Goal: Transaction & Acquisition: Obtain resource

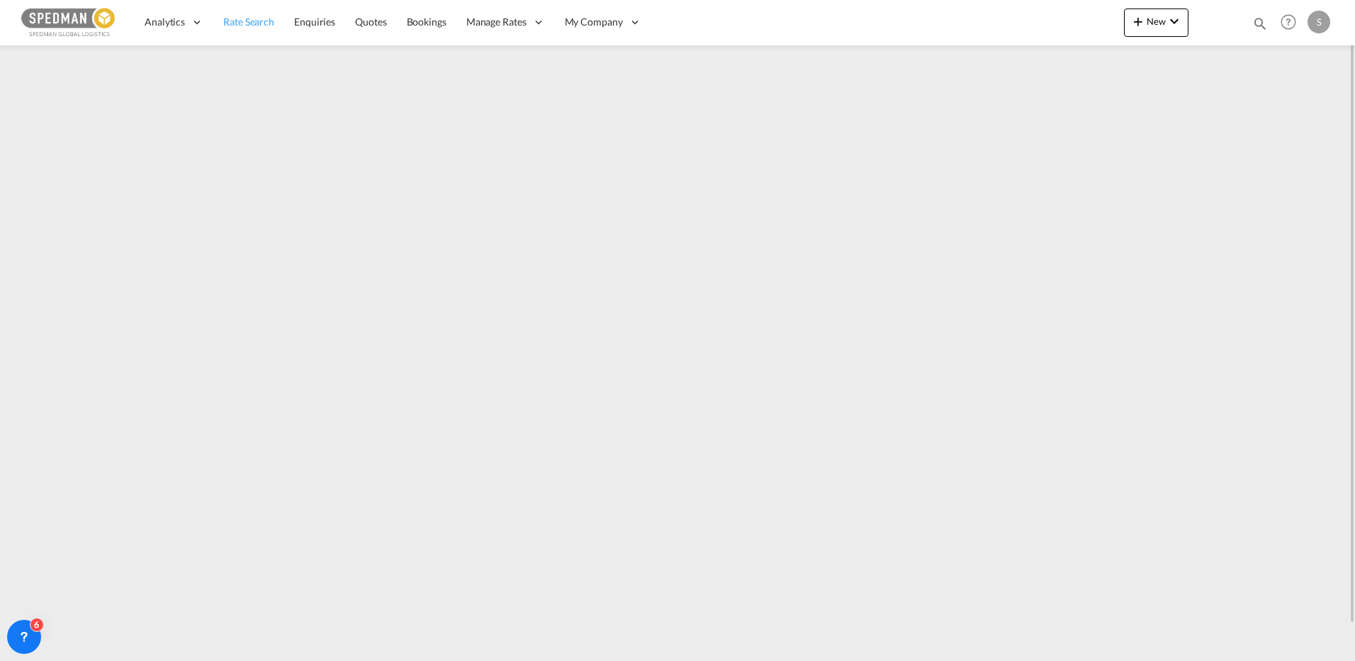
click at [254, 26] on span "Rate Search" at bounding box center [248, 22] width 51 height 12
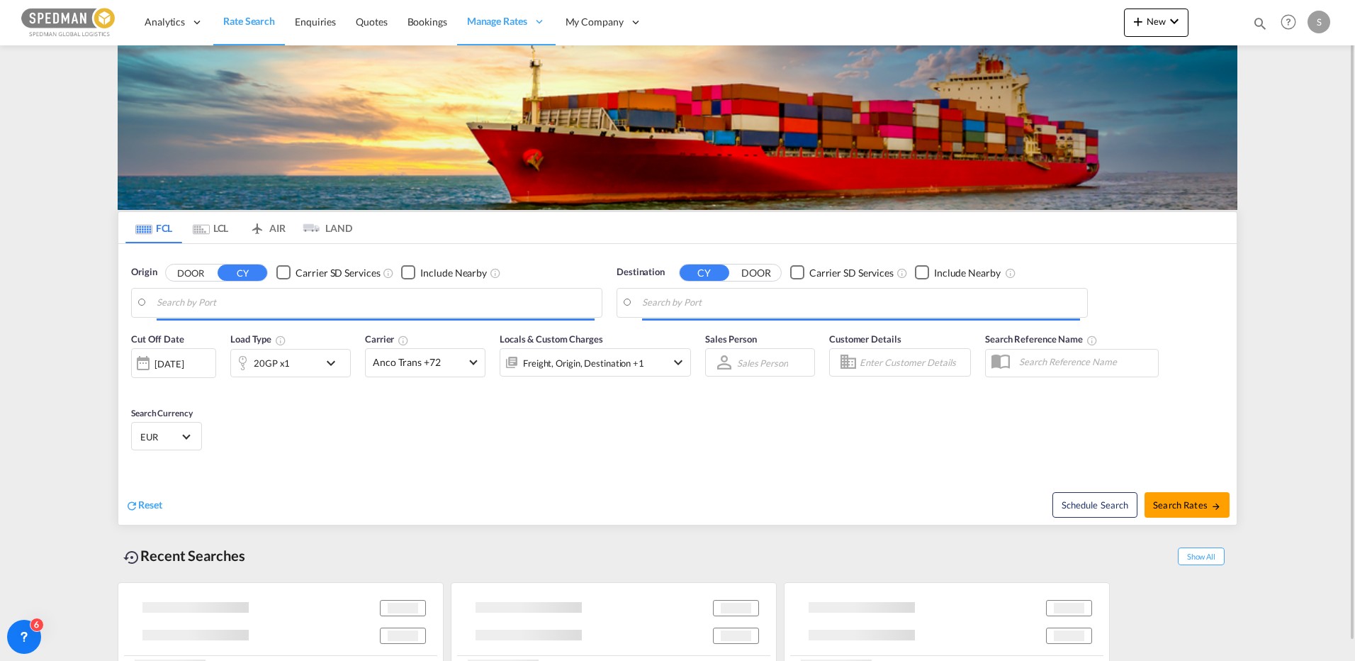
type input "[GEOGRAPHIC_DATA], [GEOGRAPHIC_DATA]"
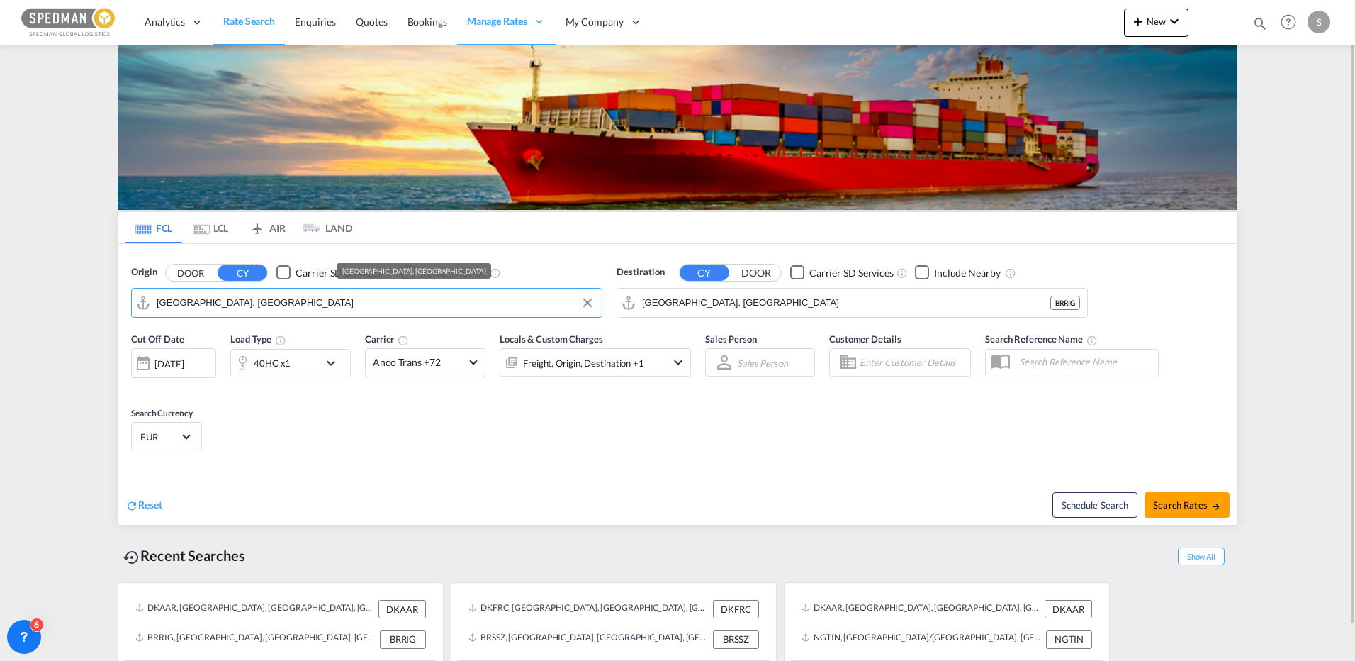
click at [375, 307] on input "[GEOGRAPHIC_DATA], [GEOGRAPHIC_DATA]" at bounding box center [376, 302] width 438 height 21
click at [128, 316] on div "Origin DOOR CY Carrier SD Services Include Nearby [GEOGRAPHIC_DATA], [GEOGRAPHI…" at bounding box center [367, 291] width 486 height 67
click at [103, 311] on md-content "Analytics Reports Dashboard Rate Search Enquiries Quotes Bookings" at bounding box center [677, 330] width 1355 height 661
drag, startPoint x: 225, startPoint y: 298, endPoint x: 127, endPoint y: 312, distance: 99.5
click at [127, 312] on div "Origin DOOR CY Carrier SD Services Include Nearby [GEOGRAPHIC_DATA], [GEOGRAPHI…" at bounding box center [367, 291] width 486 height 67
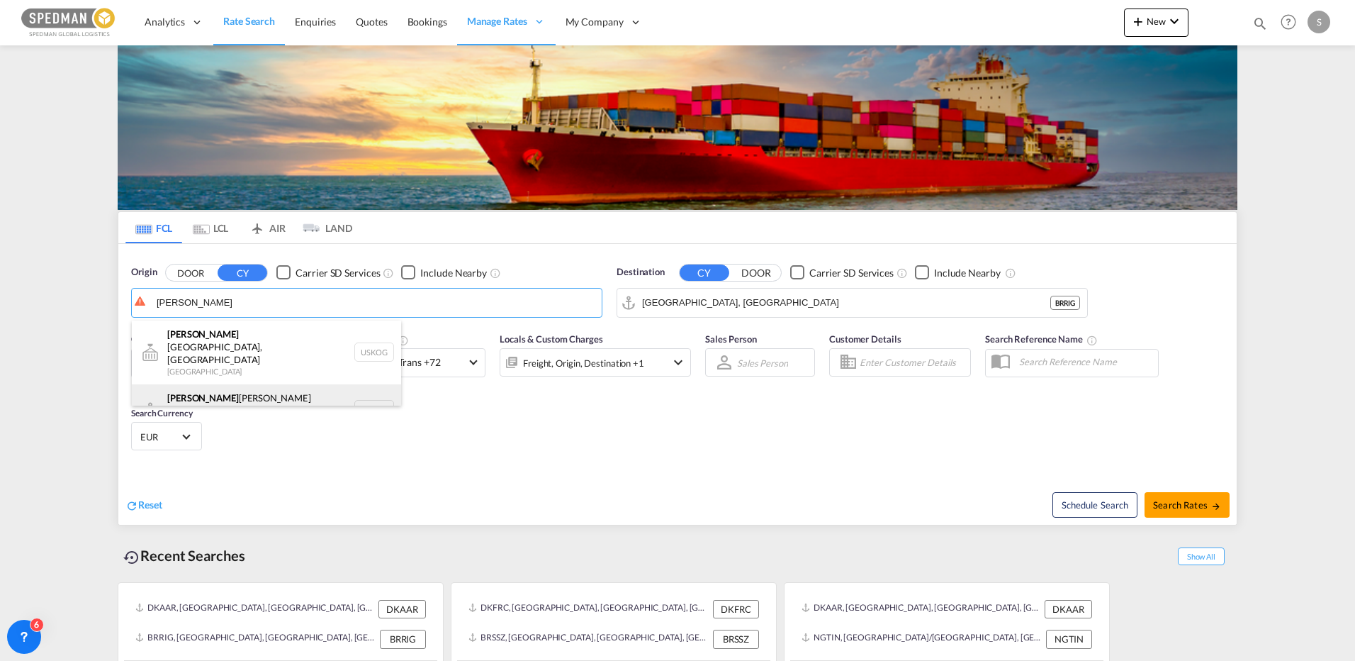
click at [208, 384] on div "[PERSON_NAME] [PERSON_NAME] ([GEOGRAPHIC_DATA]) Denmark DKCPH" at bounding box center [266, 409] width 269 height 51
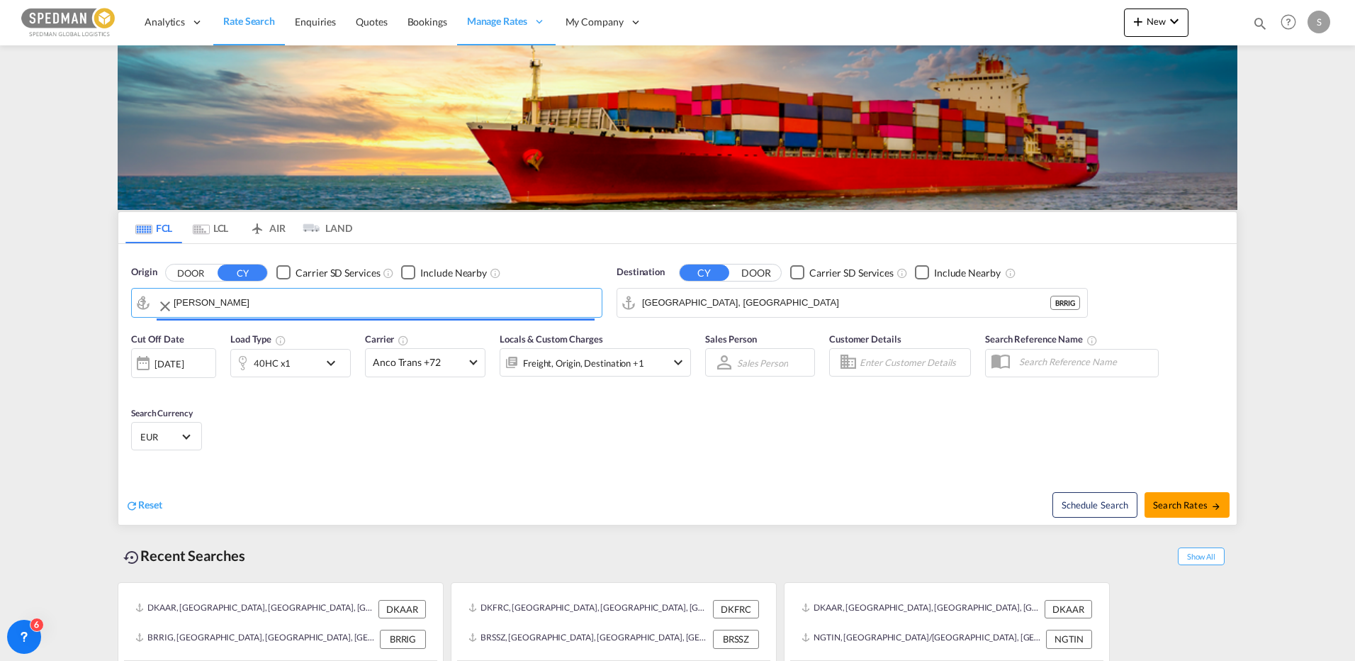
type input "[GEOGRAPHIC_DATA] ([GEOGRAPHIC_DATA]), DKCPH"
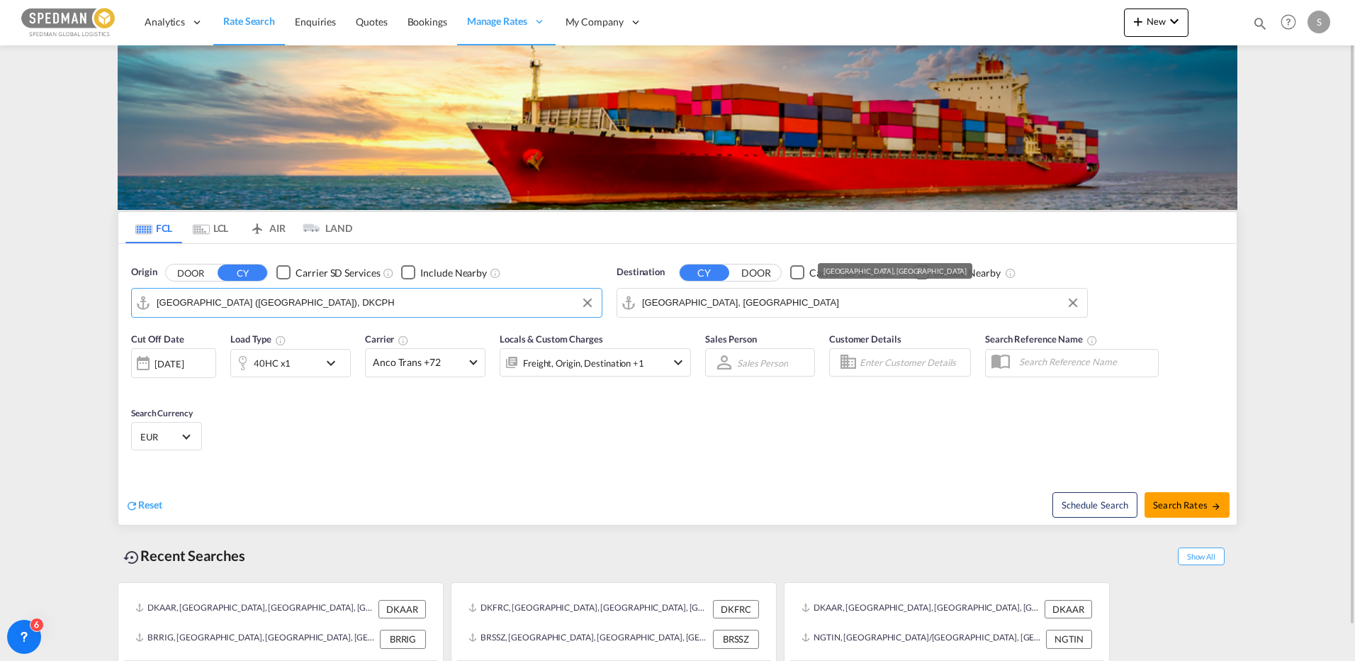
click at [741, 302] on input "[GEOGRAPHIC_DATA], [GEOGRAPHIC_DATA]" at bounding box center [861, 302] width 438 height 21
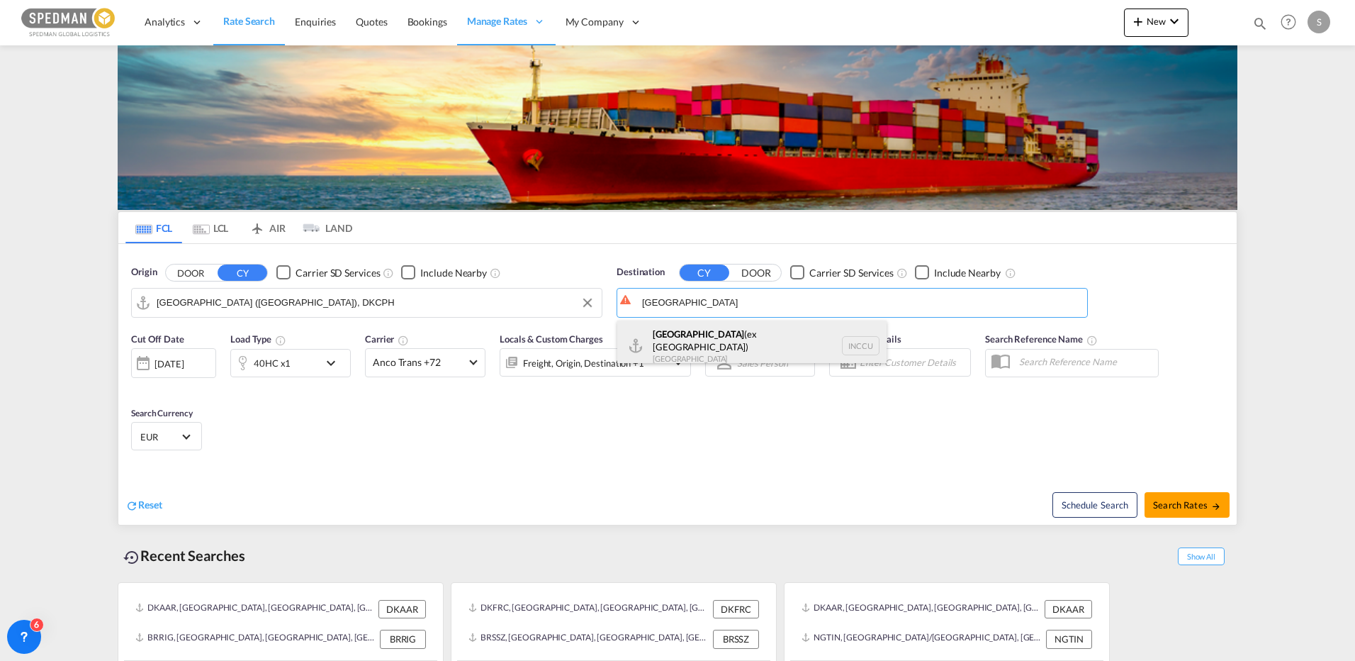
click at [702, 342] on div "[GEOGRAPHIC_DATA] (ex [GEOGRAPHIC_DATA]) [GEOGRAPHIC_DATA] INCCU" at bounding box center [751, 345] width 269 height 51
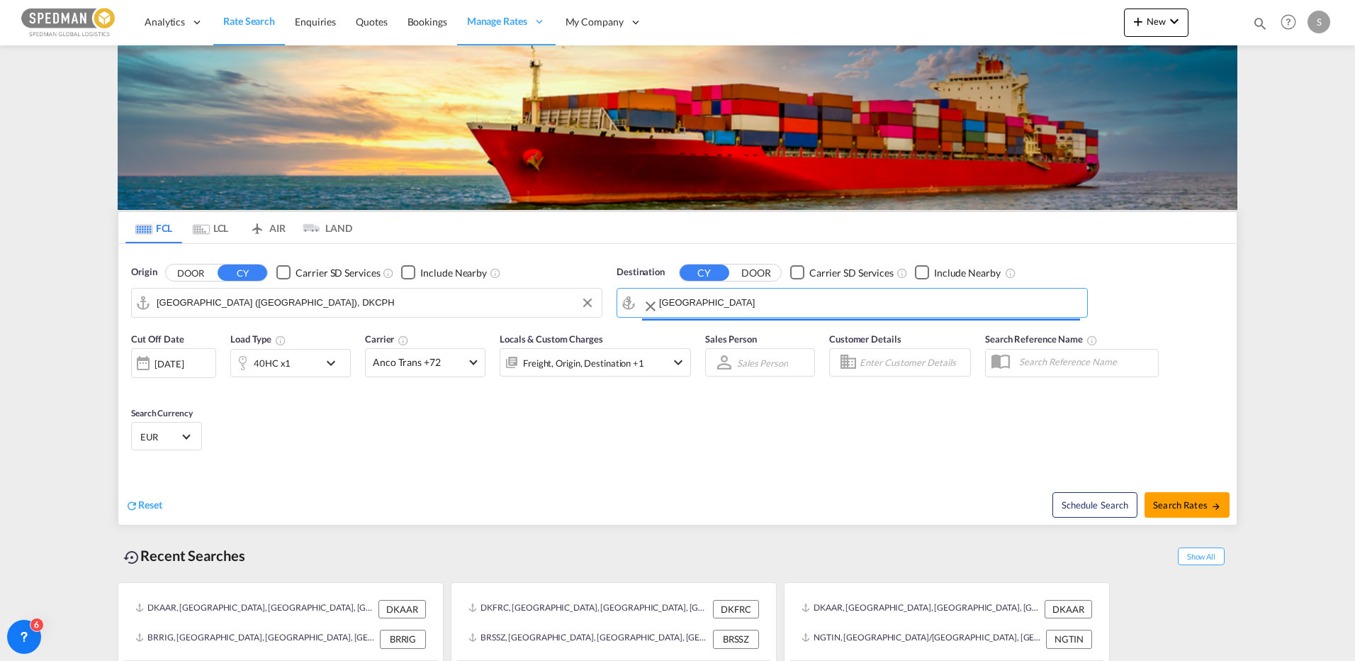
type input "[GEOGRAPHIC_DATA] (ex [GEOGRAPHIC_DATA]), INCCU"
click at [1168, 496] on button "Search Rates" at bounding box center [1187, 505] width 85 height 26
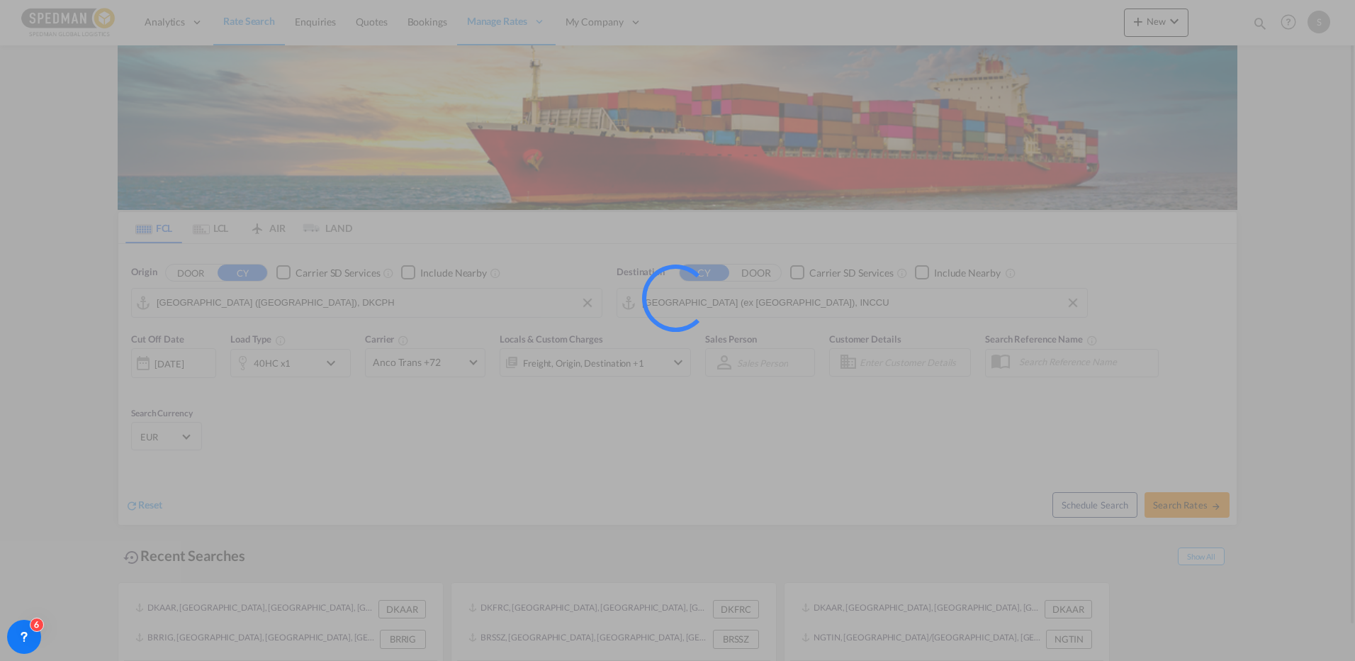
type input "DKCPH to INCCU / [DATE]"
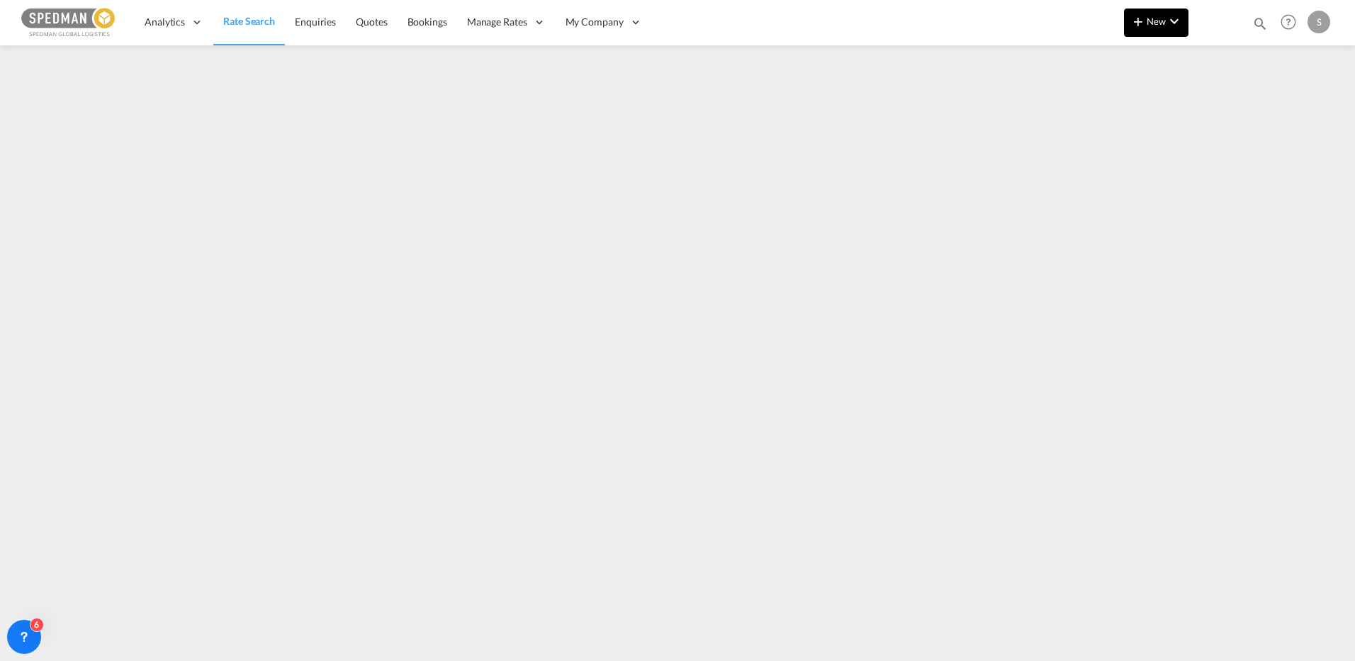
click at [1172, 29] on md-icon "icon-chevron-down" at bounding box center [1174, 21] width 17 height 17
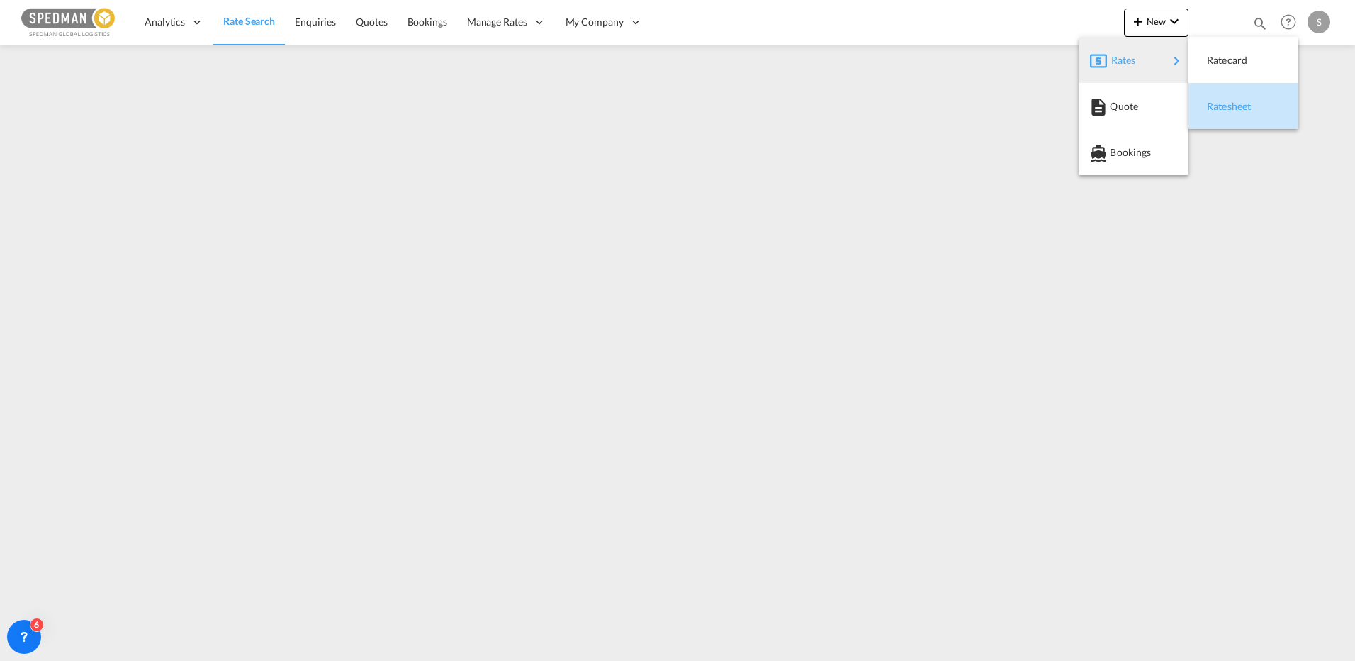
click at [1197, 110] on button "Ratesheet" at bounding box center [1244, 106] width 110 height 46
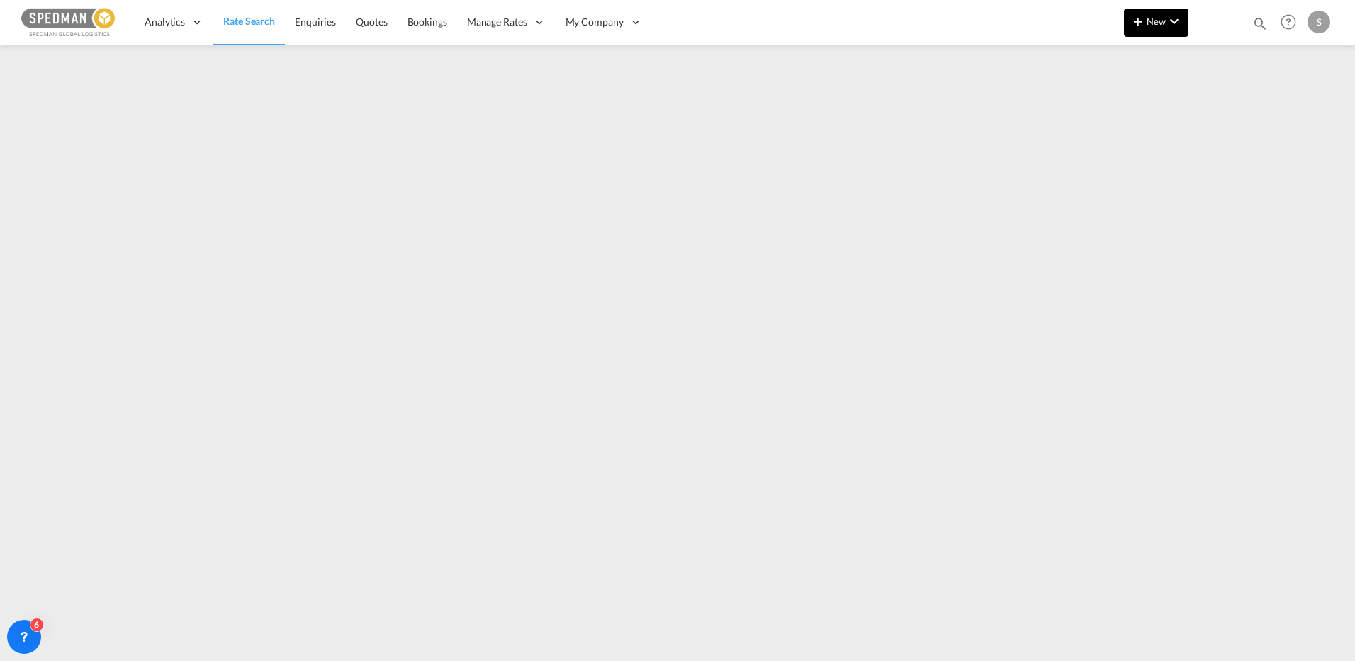
click at [1159, 17] on span "New" at bounding box center [1156, 21] width 53 height 11
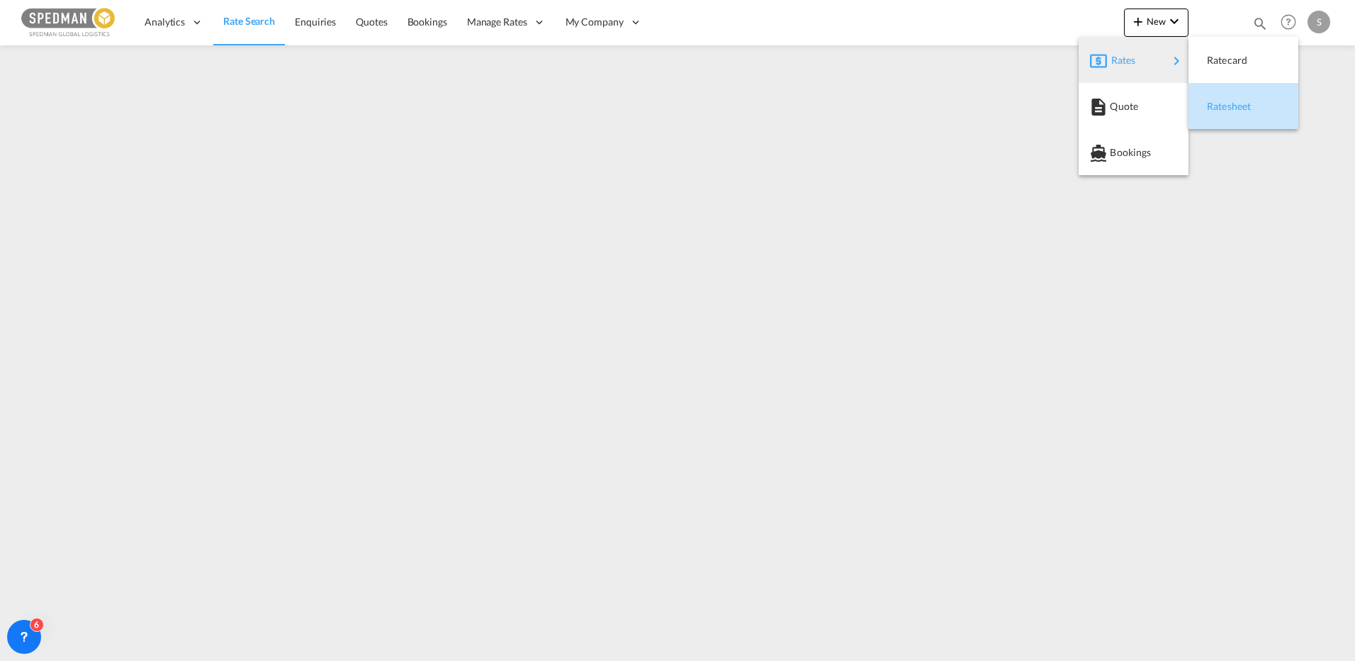
click at [1223, 110] on span "Ratesheet" at bounding box center [1215, 106] width 16 height 28
